Goal: Information Seeking & Learning: Learn about a topic

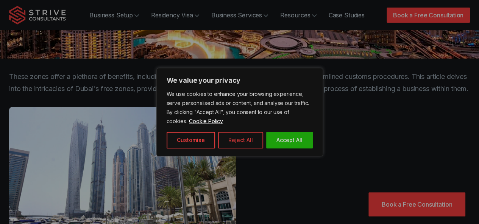
click at [247, 140] on button "Reject All" at bounding box center [240, 140] width 45 height 17
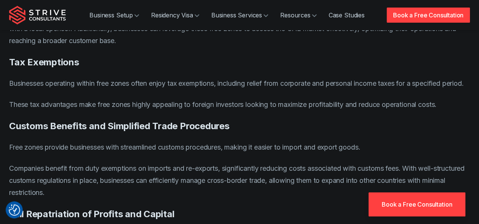
drag, startPoint x: 0, startPoint y: 90, endPoint x: 0, endPoint y: 212, distance: 121.1
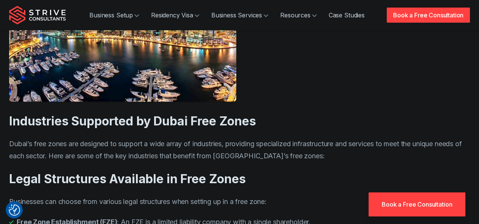
drag, startPoint x: 273, startPoint y: 62, endPoint x: 265, endPoint y: 180, distance: 118.0
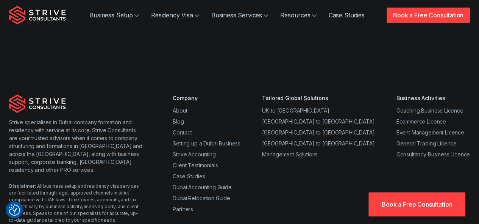
scroll to position [4744, 0]
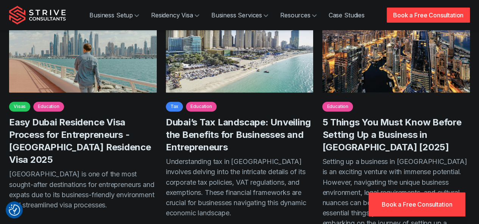
scroll to position [568, 0]
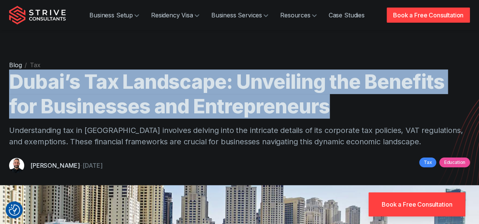
drag, startPoint x: 5, startPoint y: 78, endPoint x: 341, endPoint y: 97, distance: 336.8
copy h1 "Dubai’s Tax Landscape: Unveiling the Benefits for Businesses and Entrepreneurs"
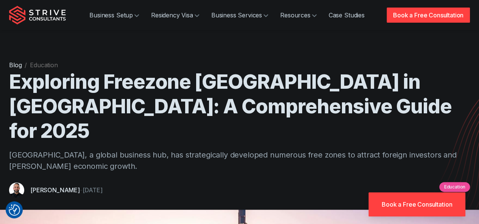
click at [293, 150] on p "Dubai, a global business hub, has strategically developed numerous free zones t…" at bounding box center [239, 161] width 461 height 23
drag, startPoint x: 256, startPoint y: 166, endPoint x: 257, endPoint y: 25, distance: 141.6
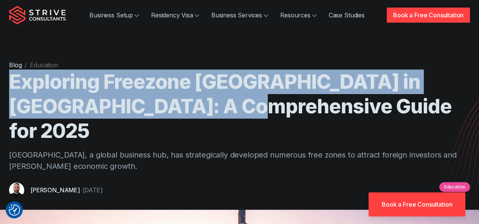
drag, startPoint x: 5, startPoint y: 89, endPoint x: 308, endPoint y: 97, distance: 303.0
copy h1 "Exploring Freezone UAE in Dubai: A Comprehensive Guide for 2025"
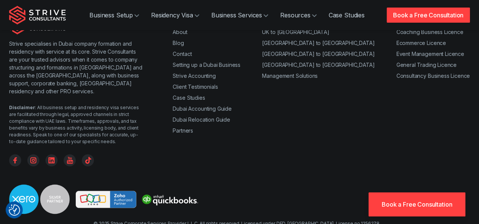
drag, startPoint x: 133, startPoint y: 104, endPoint x: 125, endPoint y: 239, distance: 135.4
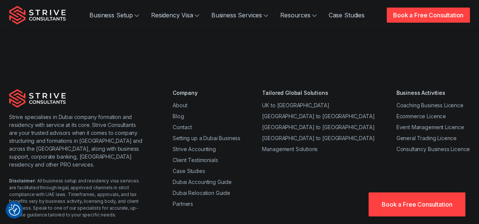
scroll to position [4744, 0]
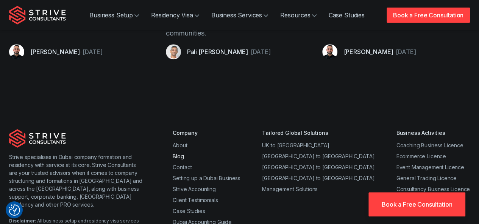
click at [179, 153] on link "Blog" at bounding box center [178, 156] width 11 height 6
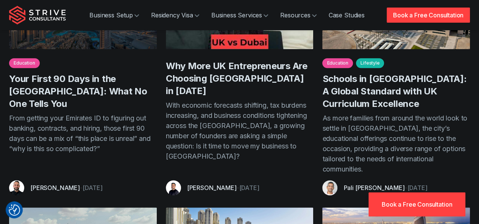
scroll to position [341, 0]
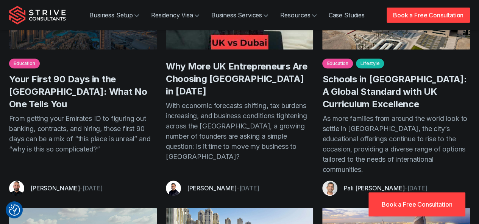
drag, startPoint x: 0, startPoint y: 117, endPoint x: 0, endPoint y: 42, distance: 75.0
click at [0, 42] on div "Blog UK Business Owners Face “Substantial Tax Rises”. Here’s Why Many Are Setti…" at bounding box center [239, 93] width 479 height 868
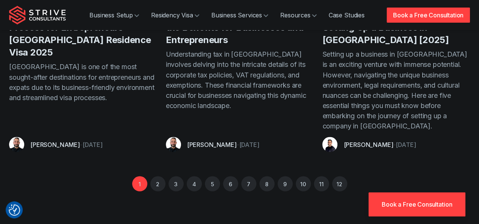
scroll to position [681, 0]
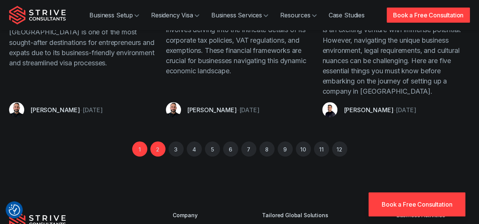
click at [157, 142] on link "2" at bounding box center [157, 149] width 15 height 15
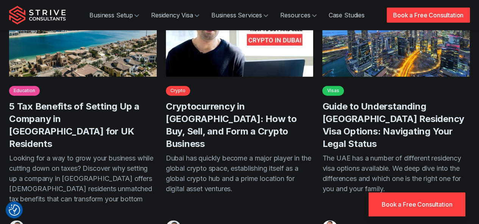
scroll to position [495, 0]
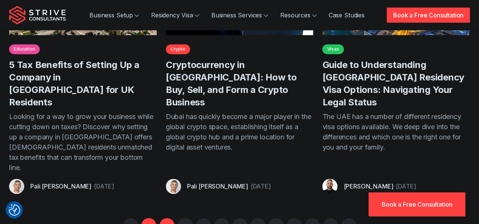
click at [164, 218] on link "3" at bounding box center [166, 225] width 15 height 15
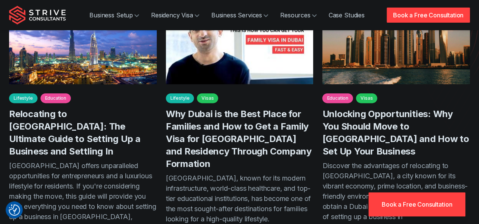
scroll to position [151, 0]
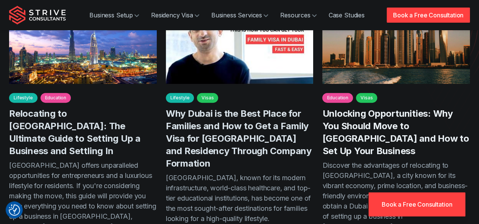
drag, startPoint x: 376, startPoint y: 120, endPoint x: 407, endPoint y: 118, distance: 31.1
click at [407, 118] on link "Unlocking Opportunities: Why You Should Move to Dubai and How to Set Up Your Bu…" at bounding box center [395, 132] width 147 height 48
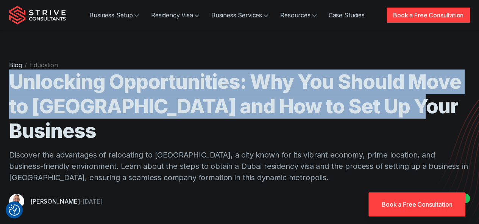
drag, startPoint x: 41, startPoint y: 84, endPoint x: 426, endPoint y: 109, distance: 386.2
copy h1 "Unlocking Opportunities: Why You Should Move to Dubai and How to Set Up Your Bu…"
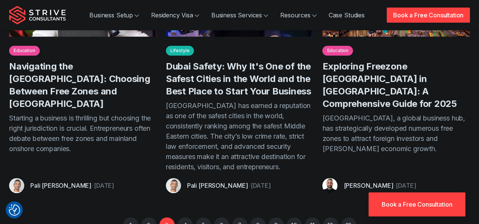
scroll to position [530, 0]
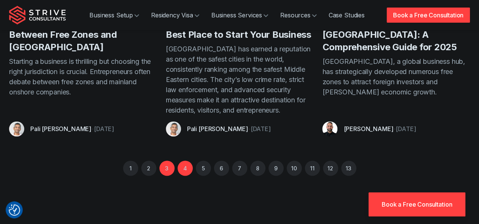
click at [182, 161] on link "4" at bounding box center [185, 168] width 15 height 15
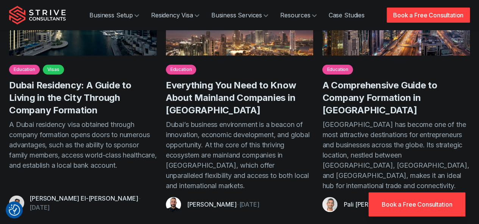
scroll to position [530, 0]
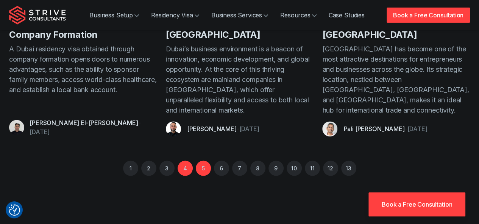
click at [200, 161] on link "5" at bounding box center [203, 168] width 15 height 15
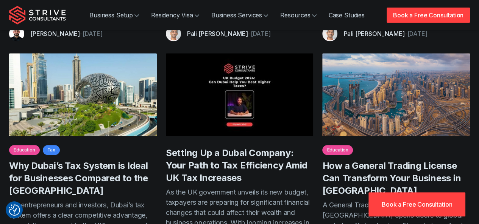
scroll to position [379, 0]
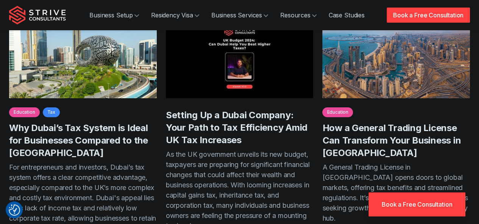
drag, startPoint x: 55, startPoint y: 117, endPoint x: 0, endPoint y: 105, distance: 56.6
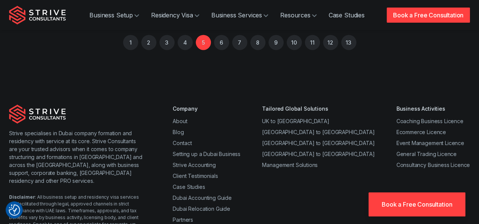
scroll to position [530, 0]
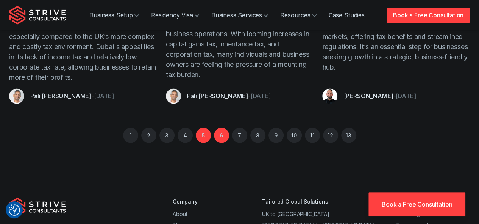
click at [223, 129] on link "6" at bounding box center [221, 135] width 15 height 15
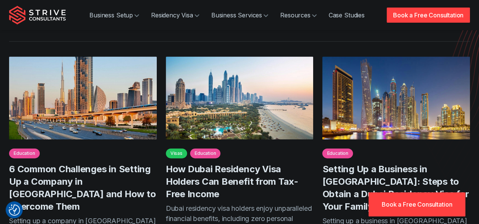
scroll to position [189, 0]
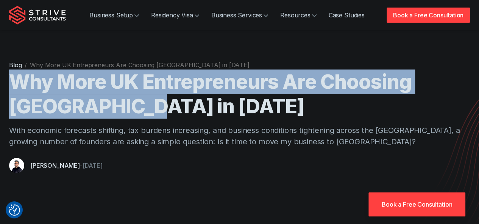
drag, startPoint x: 20, startPoint y: 77, endPoint x: 92, endPoint y: 103, distance: 77.2
click at [92, 103] on h1 "Why More UK Entrepreneurs Are Choosing [GEOGRAPHIC_DATA] in [DATE]" at bounding box center [239, 94] width 461 height 49
copy h1 "Why More UK Entrepreneurs Are Choosing [GEOGRAPHIC_DATA] in [DATE]"
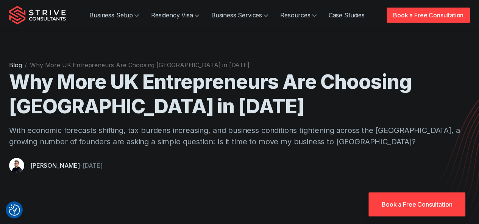
click at [201, 129] on p "With economic forecasts shifting, tax burdens increasing, and business conditio…" at bounding box center [239, 136] width 461 height 23
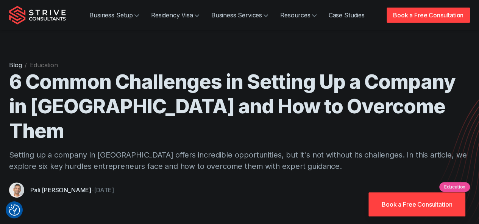
click at [123, 111] on h1 "6 Common Challenges in Setting Up a Company in [GEOGRAPHIC_DATA] and How to Ove…" at bounding box center [239, 107] width 461 height 74
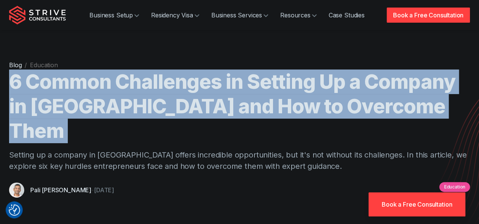
click at [123, 111] on h1 "6 Common Challenges in Setting Up a Company in [GEOGRAPHIC_DATA] and How to Ove…" at bounding box center [239, 107] width 461 height 74
copy h1 "6 Common Challenges in Setting Up a Company in [GEOGRAPHIC_DATA] and How to Ove…"
